Goal: Navigation & Orientation: Find specific page/section

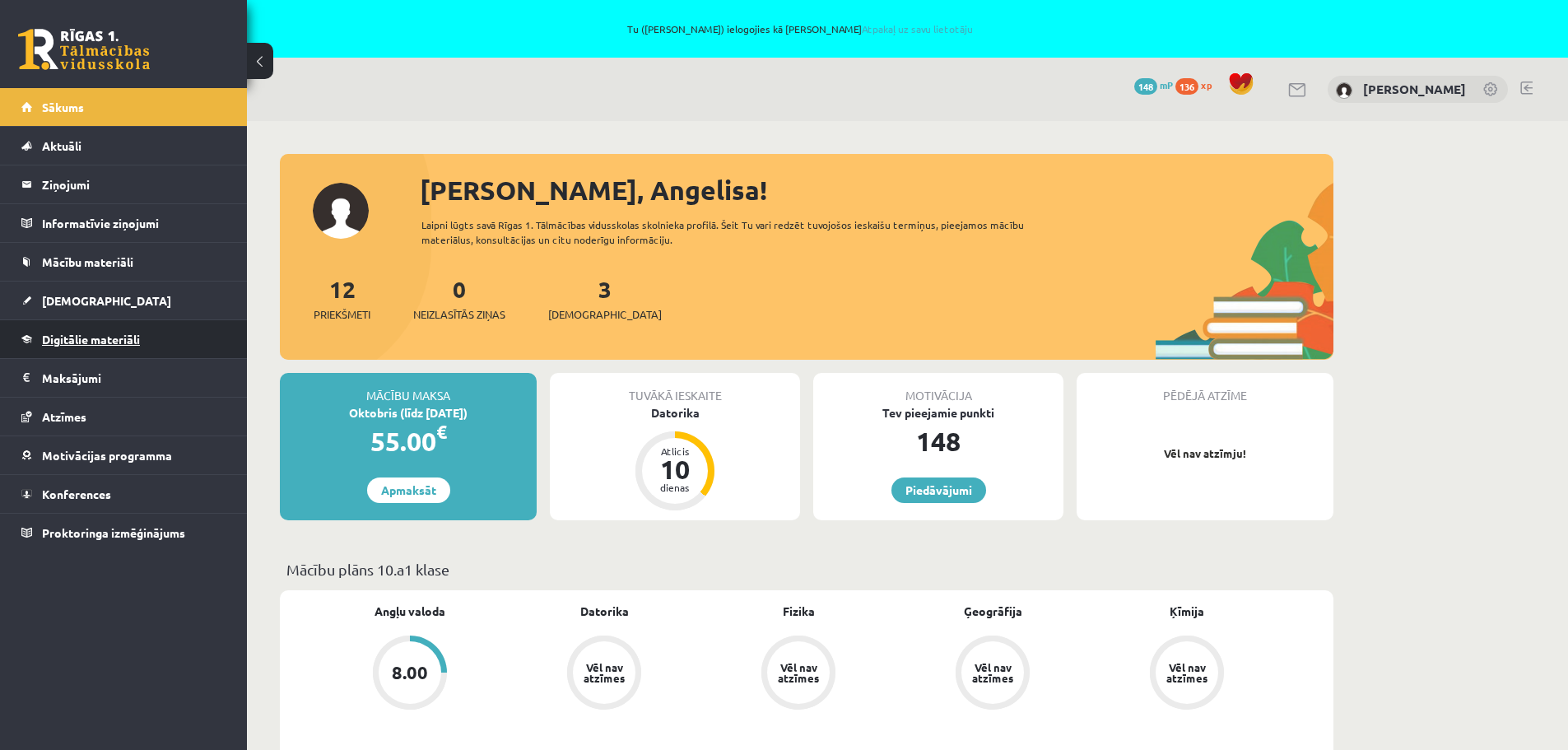
click at [101, 347] on link "Digitālie materiāli" at bounding box center [124, 339] width 205 height 38
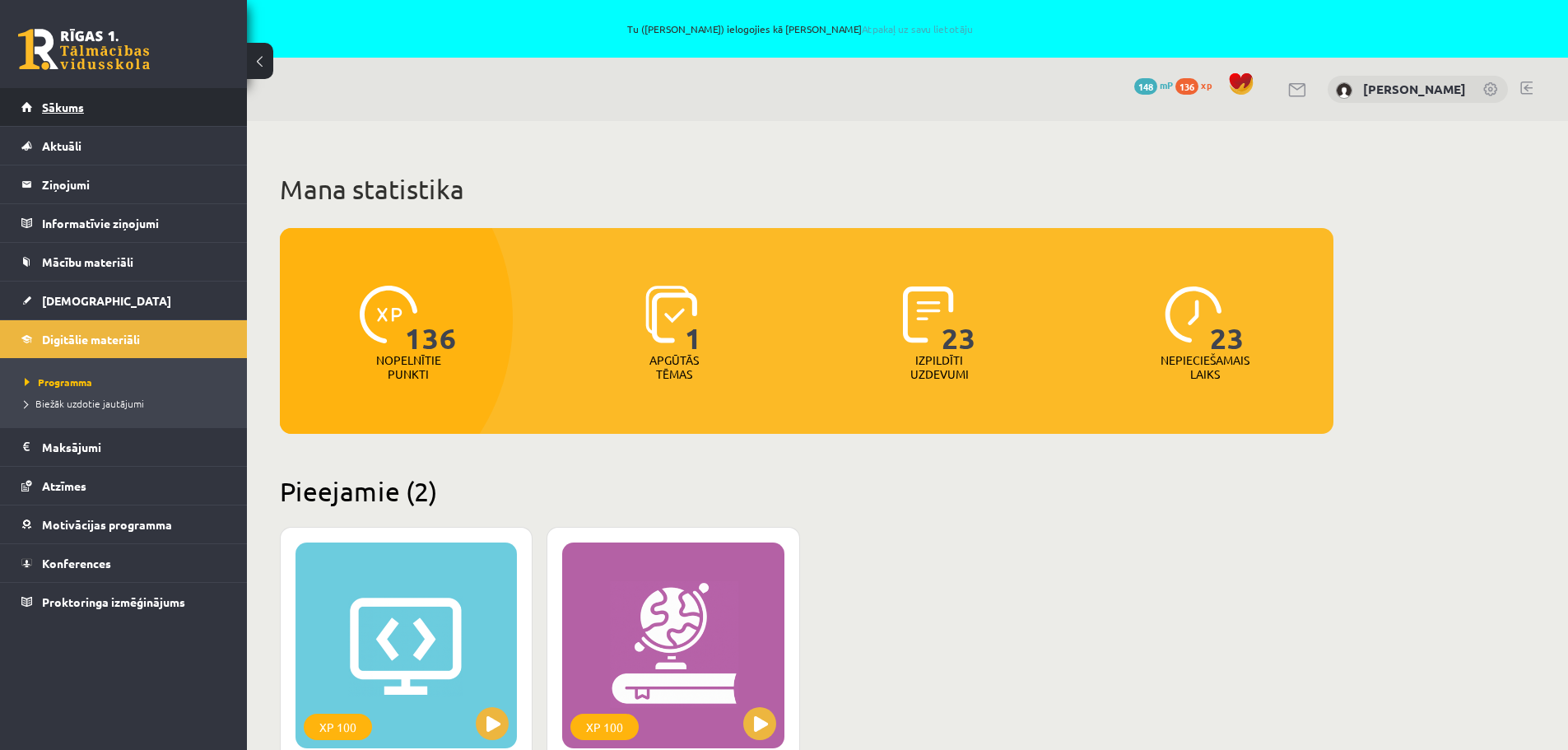
click at [94, 108] on link "Sākums" at bounding box center [124, 107] width 205 height 38
